Goal: Answer question/provide support

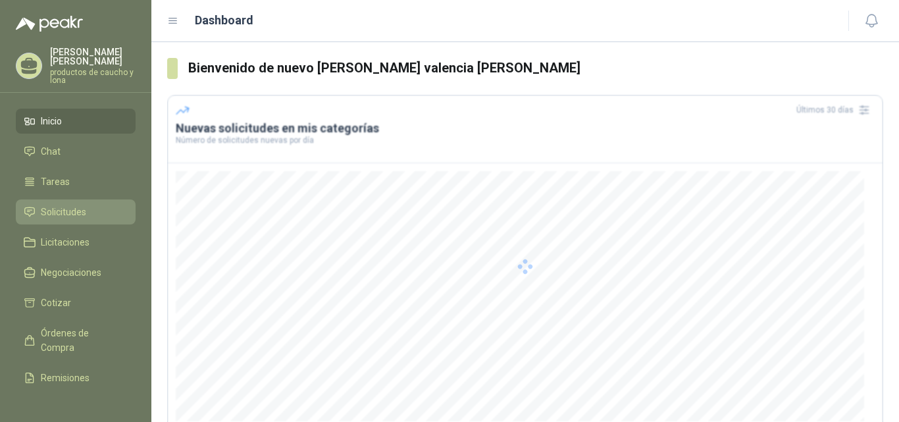
click at [58, 214] on span "Solicitudes" at bounding box center [63, 212] width 45 height 14
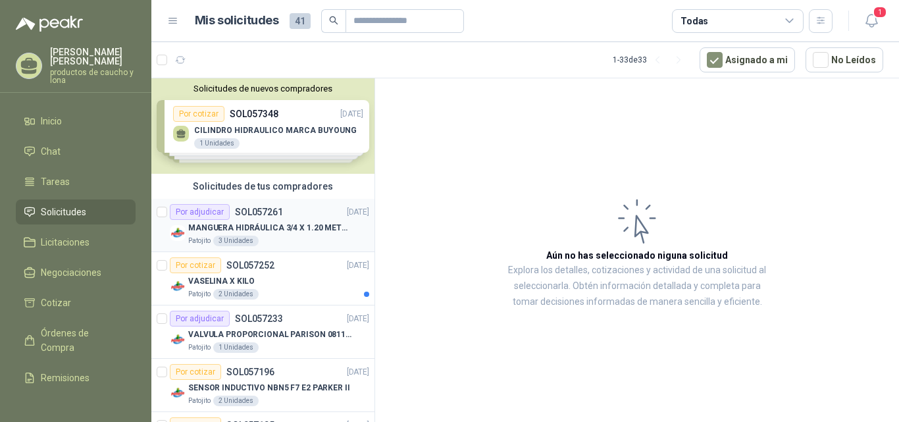
click at [252, 223] on p "MANGUERA HIDRÁULICA 3/4 X 1.20 METROS DE LONGITUD HR-HR-ACOPLADA" at bounding box center [270, 228] width 164 height 13
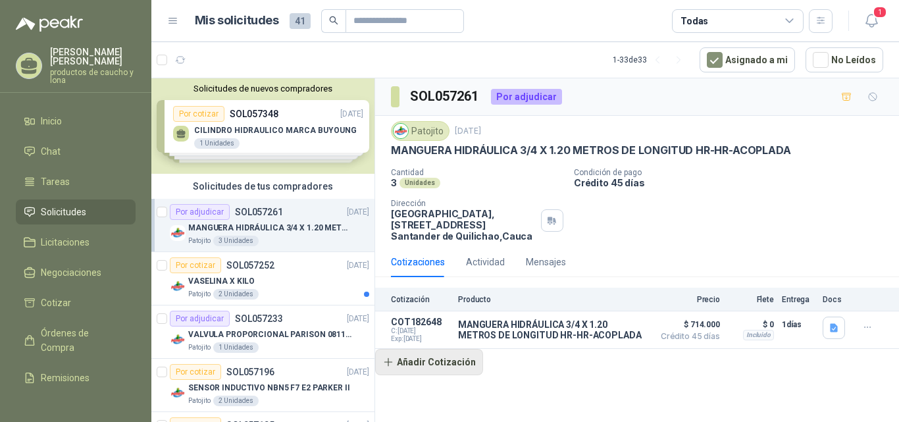
click at [403, 359] on button "Añadir Cotización" at bounding box center [429, 362] width 108 height 26
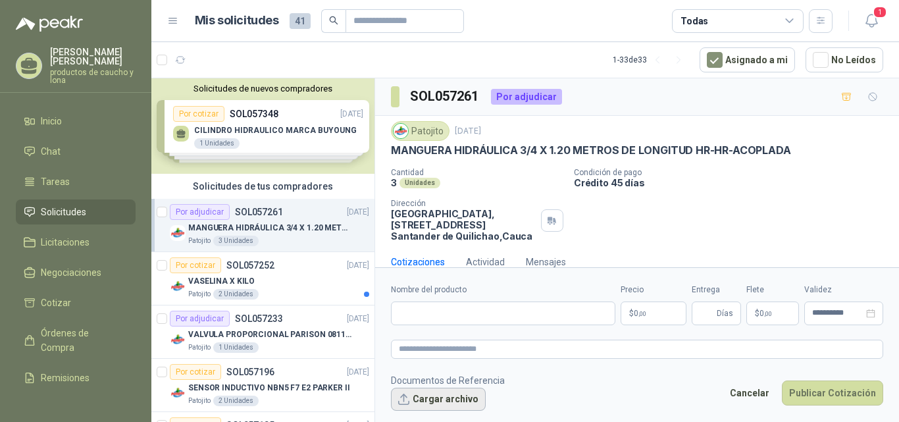
click at [451, 400] on button "Cargar archivo" at bounding box center [438, 400] width 95 height 24
click at [292, 269] on div "Por cotizar SOL057252 [DATE]" at bounding box center [270, 265] width 200 height 16
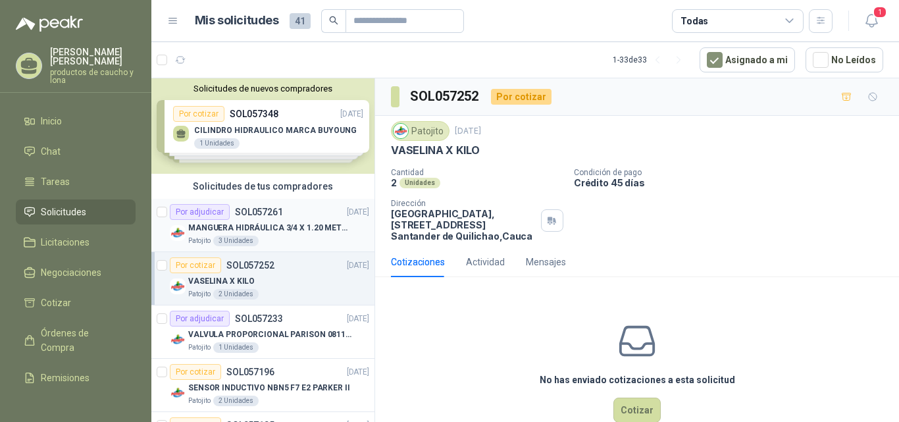
click at [276, 222] on p "MANGUERA HIDRÁULICA 3/4 X 1.20 METROS DE LONGITUD HR-HR-ACOPLADA" at bounding box center [270, 228] width 164 height 13
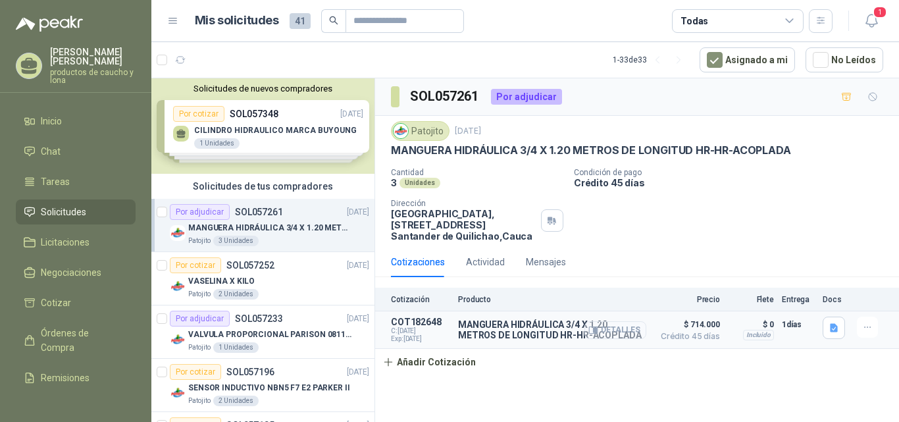
click at [614, 329] on button "Detalles" at bounding box center [616, 330] width 62 height 18
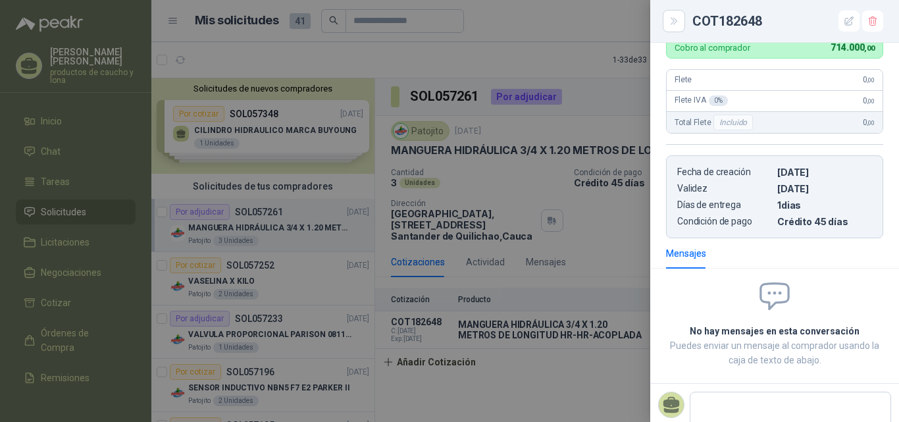
scroll to position [298, 0]
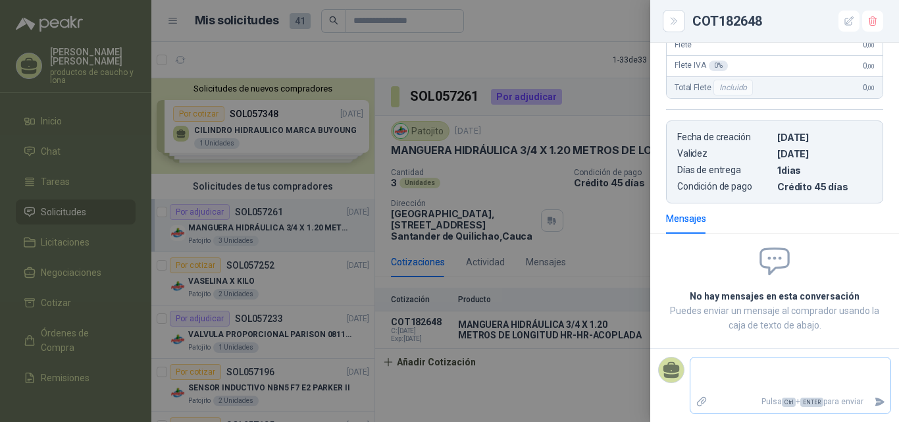
click at [699, 402] on icon "Adjuntar archivos" at bounding box center [702, 402] width 12 height 12
click at [0, 0] on input "file" at bounding box center [0, 0] width 0 height 0
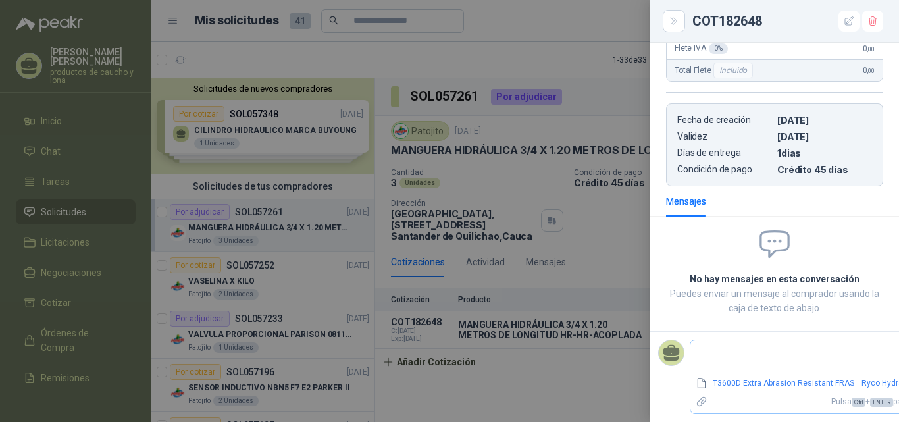
scroll to position [326, 0]
click at [299, 271] on div at bounding box center [449, 211] width 899 height 422
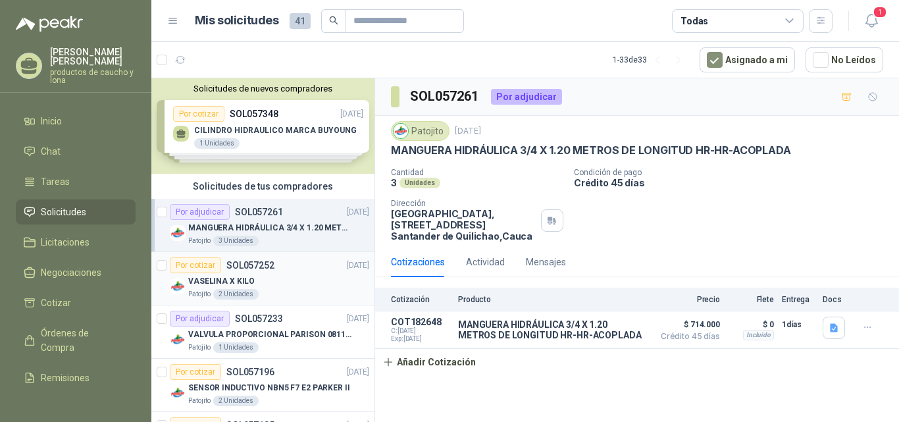
click at [275, 263] on div "Por cotizar SOL057252 [DATE]" at bounding box center [270, 265] width 200 height 16
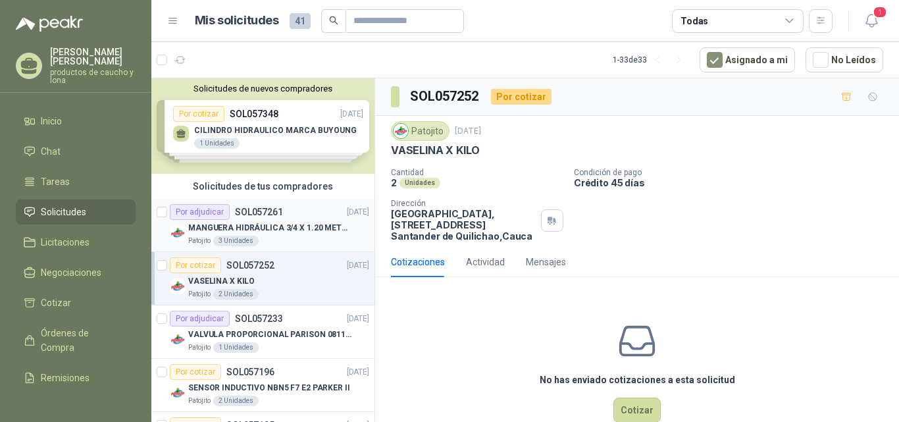
click at [275, 227] on p "MANGUERA HIDRÁULICA 3/4 X 1.20 METROS DE LONGITUD HR-HR-ACOPLADA" at bounding box center [270, 228] width 164 height 13
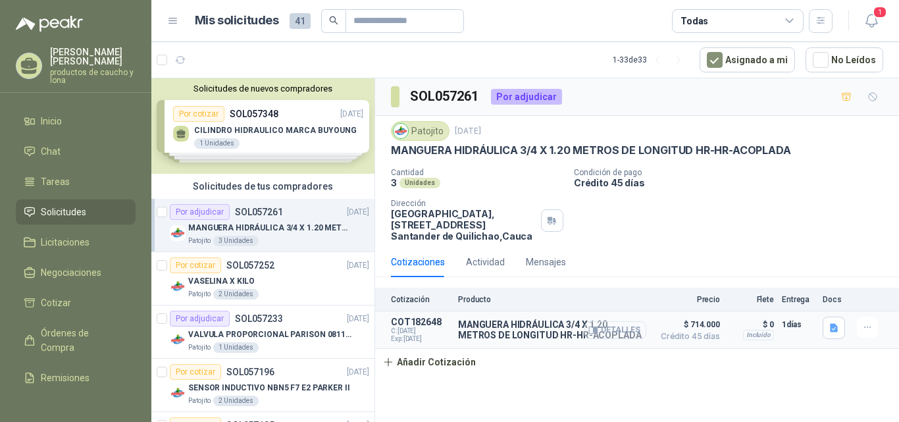
click at [607, 329] on button "Detalles" at bounding box center [616, 330] width 62 height 18
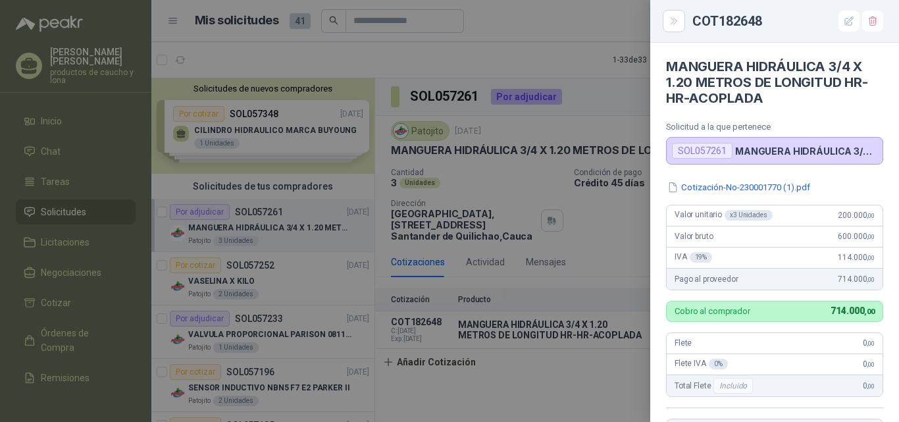
click at [320, 221] on div at bounding box center [449, 211] width 899 height 422
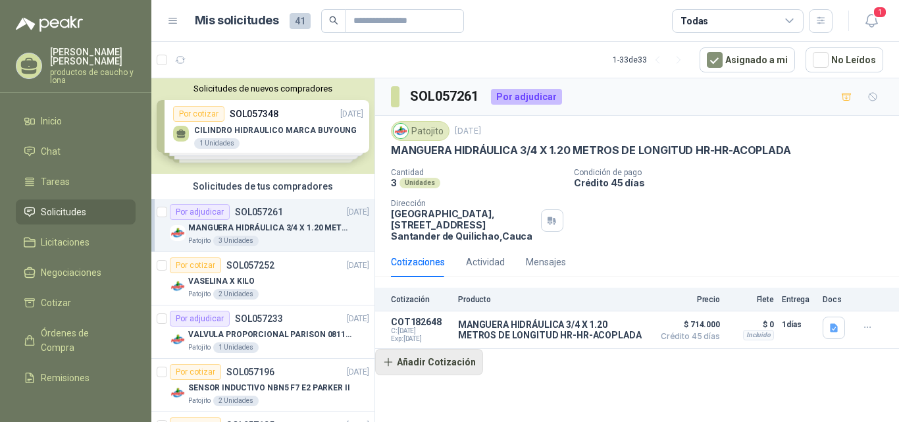
click at [458, 368] on button "Añadir Cotización" at bounding box center [429, 362] width 108 height 26
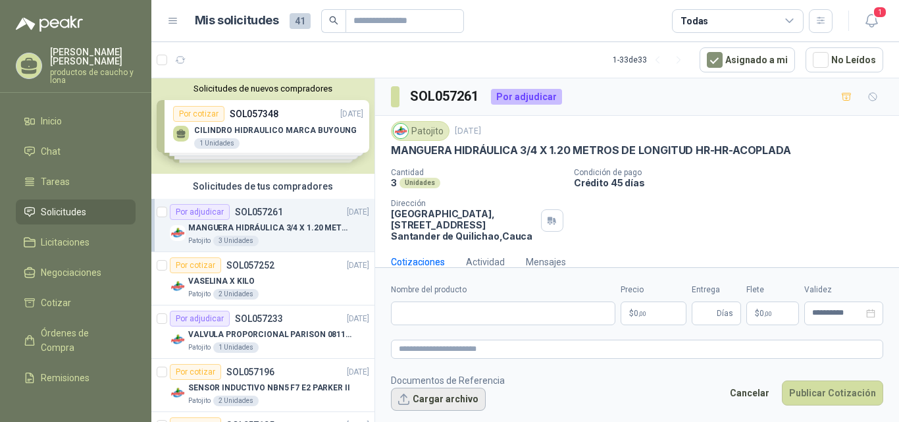
click at [452, 400] on button "Cargar archivo" at bounding box center [438, 400] width 95 height 24
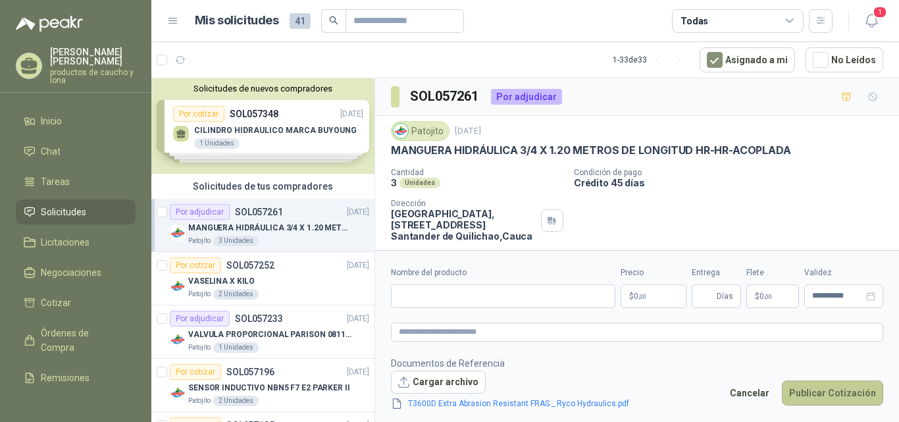
click at [822, 400] on button "Publicar Cotización" at bounding box center [832, 393] width 101 height 25
click at [498, 292] on input "Nombre del producto" at bounding box center [503, 296] width 225 height 24
click at [554, 344] on form "**********" at bounding box center [637, 338] width 524 height 176
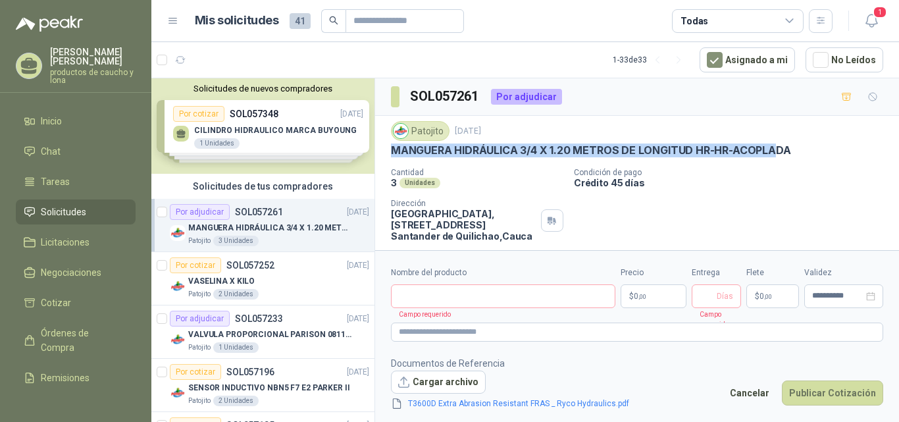
drag, startPoint x: 393, startPoint y: 149, endPoint x: 776, endPoint y: 150, distance: 382.6
click at [776, 150] on p "MANGUERA HIDRÁULICA 3/4 X 1.20 METROS DE LONGITUD HR-HR-ACOPLADA" at bounding box center [591, 151] width 400 height 14
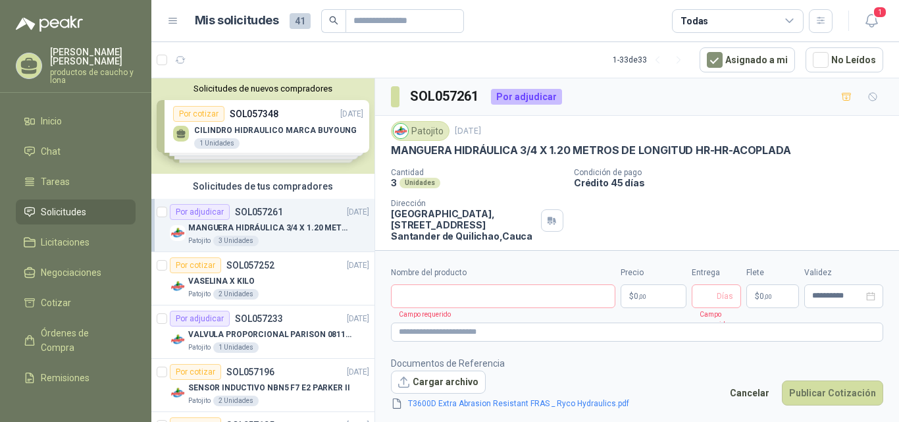
click at [805, 161] on div "Patojito [DATE] MANGUERA HIDRÁULICA 3/4 X 1.20 METROS DE LONGITUD HR-HR-ACOPLAD…" at bounding box center [637, 181] width 493 height 121
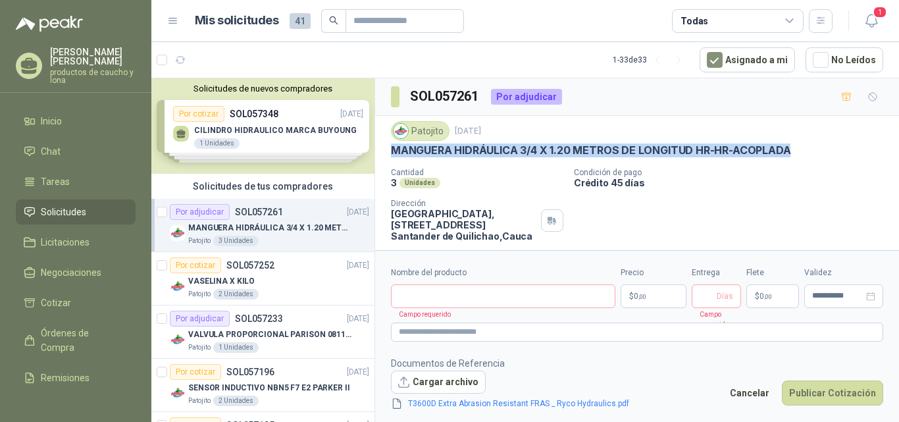
drag, startPoint x: 389, startPoint y: 151, endPoint x: 799, endPoint y: 149, distance: 409.6
click at [799, 149] on div "Patojito [DATE] MANGUERA HIDRÁULICA 3/4 X 1.20 METROS DE LONGITUD HR-HR-ACOPLAD…" at bounding box center [637, 181] width 524 height 131
click at [647, 149] on p "MANGUERA HIDRÁULICA 3/4 X 1.20 METROS DE LONGITUD HR-HR-ACOPLADA" at bounding box center [591, 151] width 400 height 14
drag, startPoint x: 389, startPoint y: 146, endPoint x: 801, endPoint y: 151, distance: 412.2
click at [801, 151] on div "Patojito [DATE] MANGUERA HIDRÁULICA 3/4 X 1.20 METROS DE LONGITUD HR-HR-ACOPLAD…" at bounding box center [637, 181] width 524 height 131
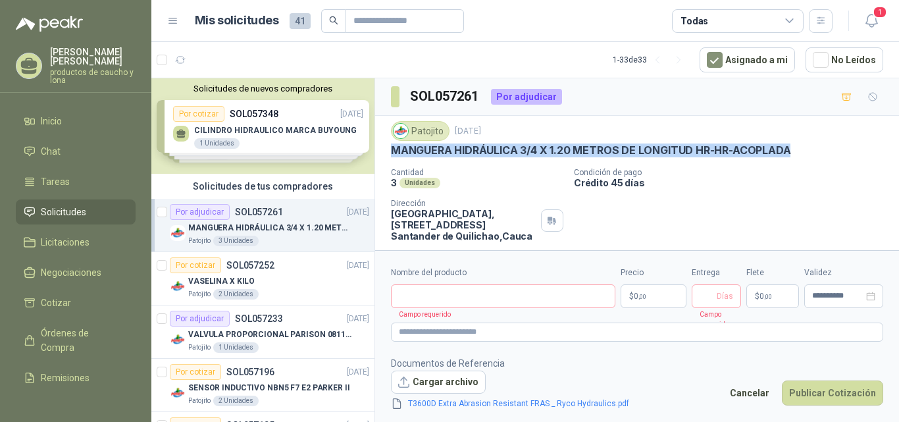
copy p "MANGUERA HIDRÁULICA 3/4 X 1.20 METROS DE LONGITUD HR-HR-ACOPLADA"
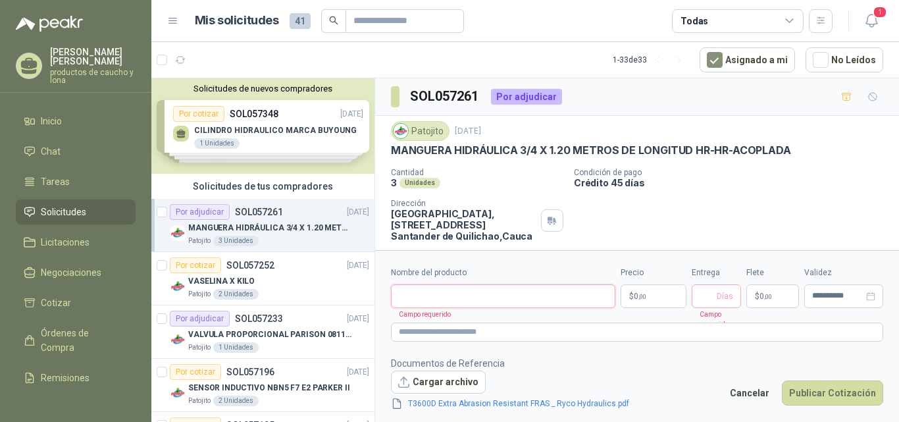
paste input "**********"
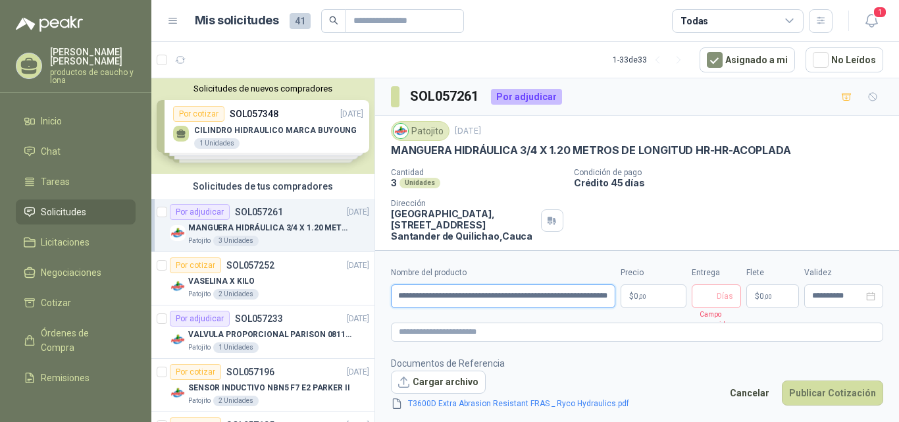
type input "**********"
click at [650, 293] on p "$ 0 ,00" at bounding box center [654, 296] width 66 height 24
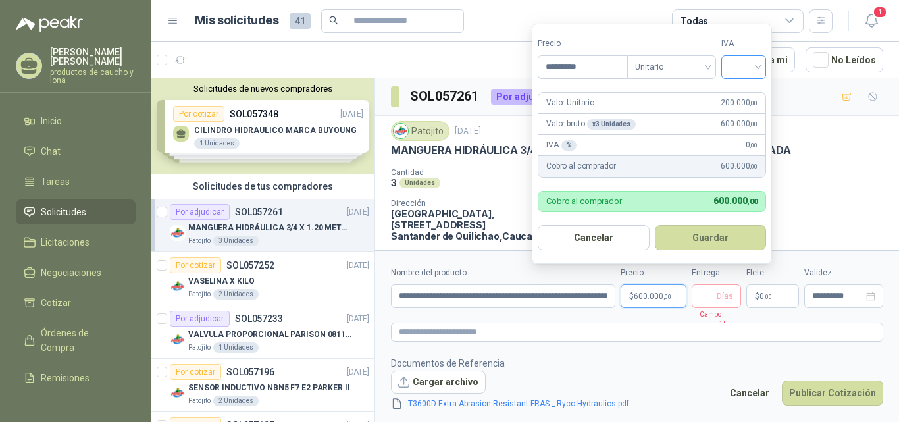
click at [766, 67] on div at bounding box center [744, 67] width 45 height 24
type input "*********"
click at [759, 92] on div "19%" at bounding box center [747, 94] width 24 height 14
click at [718, 239] on button "Guardar" at bounding box center [713, 237] width 113 height 25
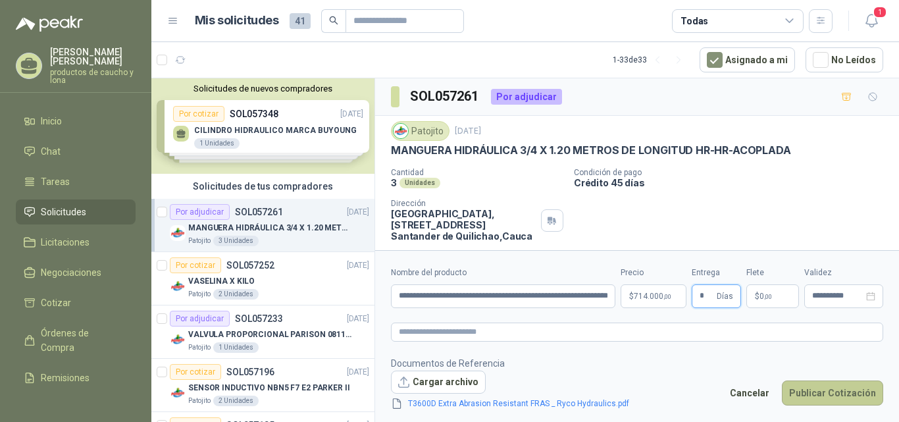
type input "*"
click at [847, 390] on button "Publicar Cotización" at bounding box center [832, 393] width 101 height 25
